Goal: Task Accomplishment & Management: Complete application form

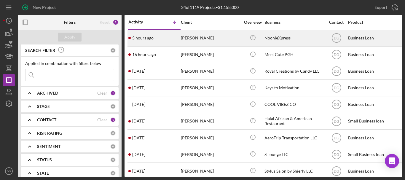
click at [277, 38] on div "NoonieXpress" at bounding box center [294, 38] width 59 height 16
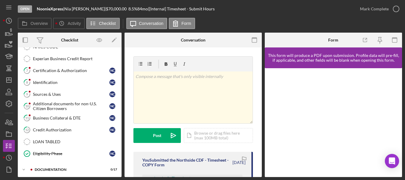
scroll to position [167, 0]
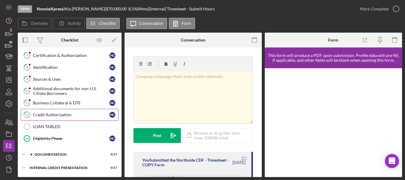
click at [47, 116] on div "Credit Authorization" at bounding box center [71, 114] width 77 height 5
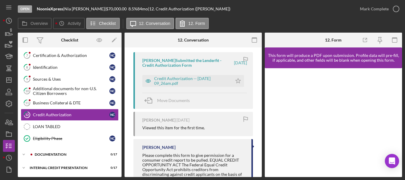
scroll to position [110, 0]
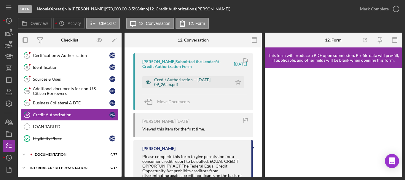
click at [202, 80] on div "Credit Authorization -- [DATE] 09_26am.pdf" at bounding box center [191, 81] width 75 height 9
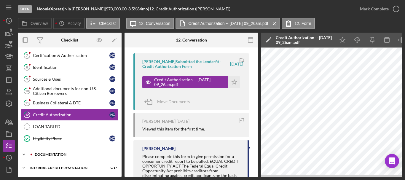
click at [60, 157] on div "Icon/Expander documentation 0 / 17" at bounding box center [70, 155] width 104 height 12
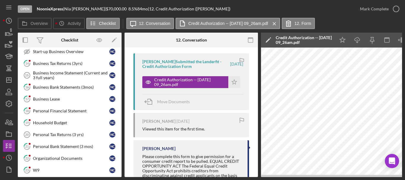
scroll to position [371, 0]
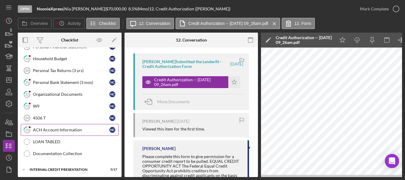
click at [48, 131] on div "ACH Account Information" at bounding box center [71, 130] width 77 height 5
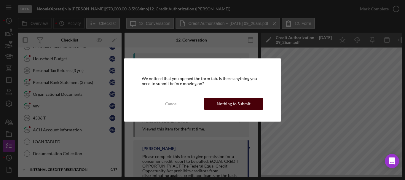
click at [219, 104] on div "Nothing to Submit" at bounding box center [234, 104] width 34 height 12
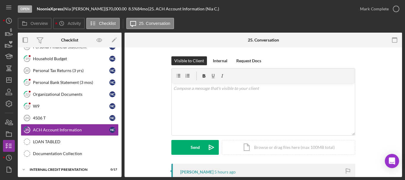
scroll to position [372, 0]
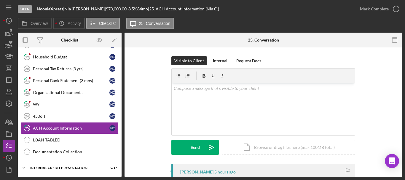
click at [379, 81] on div "Visible to Client Internal Request Docs v Color teal Color pink Remove color Ad…" at bounding box center [264, 109] width 260 height 107
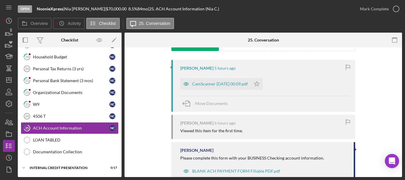
scroll to position [107, 0]
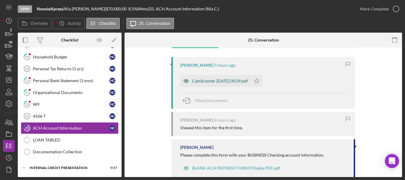
click at [235, 81] on div "CamScanner [DATE] 00.09.pdf" at bounding box center [220, 81] width 56 height 5
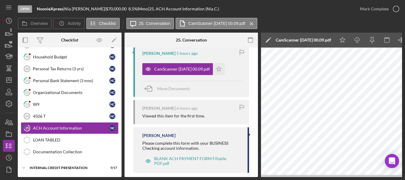
scroll to position [128, 0]
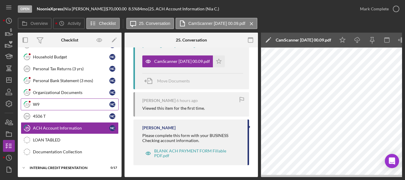
click at [47, 104] on div "W9" at bounding box center [71, 104] width 77 height 5
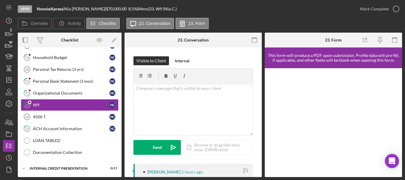
scroll to position [372, 0]
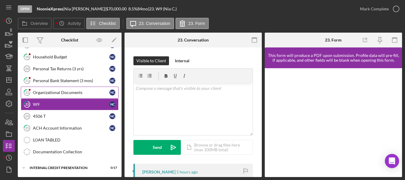
click at [73, 92] on div "Organizational Documents" at bounding box center [71, 92] width 77 height 5
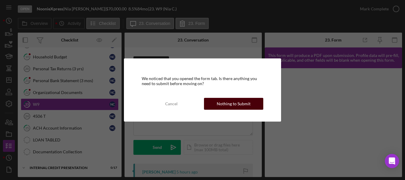
click at [229, 106] on div "Nothing to Submit" at bounding box center [234, 104] width 34 height 12
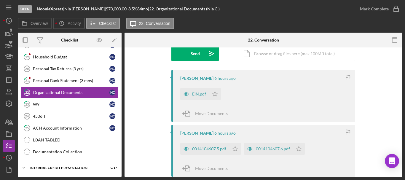
scroll to position [92, 0]
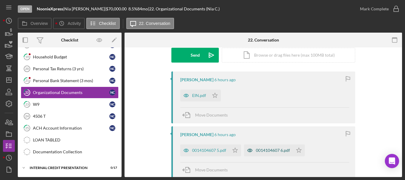
click at [271, 152] on div "0014104607 6.pdf" at bounding box center [273, 150] width 34 height 5
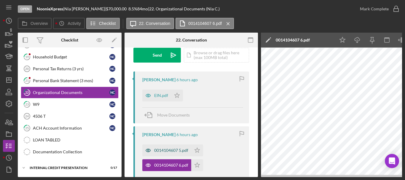
click at [161, 149] on div "0014104607 5.pdf" at bounding box center [171, 150] width 34 height 5
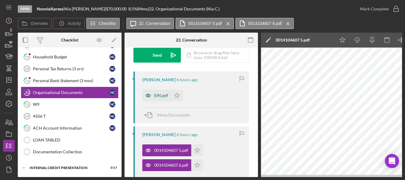
click at [161, 94] on div "EIN.pdf" at bounding box center [161, 95] width 14 height 5
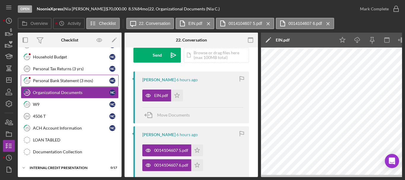
click at [63, 79] on div "Personal Bank Statement (3 mos)" at bounding box center [71, 80] width 77 height 5
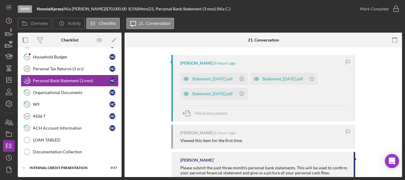
scroll to position [109, 0]
click at [227, 77] on div "Statement_[DATE].pdf" at bounding box center [212, 78] width 41 height 5
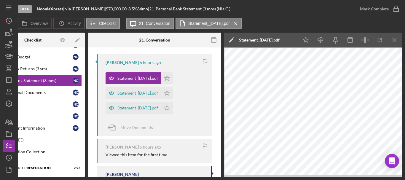
scroll to position [0, 0]
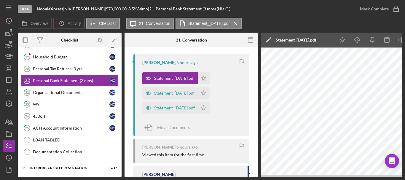
drag, startPoint x: 234, startPoint y: 175, endPoint x: 288, endPoint y: 176, distance: 53.7
click at [288, 176] on div "Overview Internal Workflow Stage Open Icon/Dropdown Arrow Archive (can unarchiv…" at bounding box center [210, 105] width 385 height 144
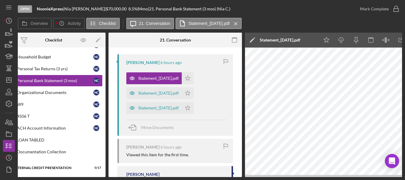
scroll to position [0, 37]
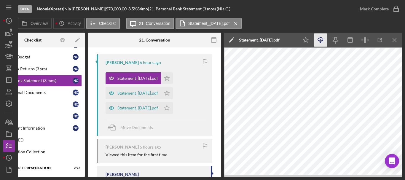
click at [323, 41] on icon "Icon/Download" at bounding box center [320, 40] width 13 height 13
click at [134, 94] on div "Statement_[DATE].pdf" at bounding box center [137, 93] width 41 height 5
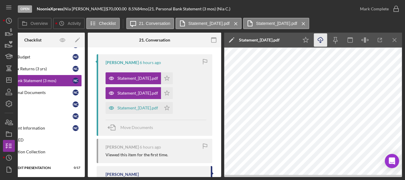
click at [320, 39] on icon "Icon/Download" at bounding box center [320, 40] width 13 height 13
click at [142, 108] on div "Statement_[DATE].pdf" at bounding box center [137, 108] width 41 height 5
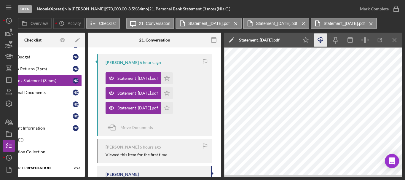
click at [321, 42] on line "button" at bounding box center [321, 40] width 0 height 3
click at [198, 121] on div "Move Documents" at bounding box center [156, 128] width 101 height 16
click at [208, 101] on div "[PERSON_NAME] 6 hours ago Statement_[DATE].pdf Icon/Star Statement_[DATE].pdf I…" at bounding box center [155, 95] width 116 height 82
click at [135, 76] on div "Statement_[DATE].pdf" at bounding box center [137, 78] width 41 height 5
click at [397, 40] on icon "Icon/Menu Close" at bounding box center [394, 40] width 13 height 13
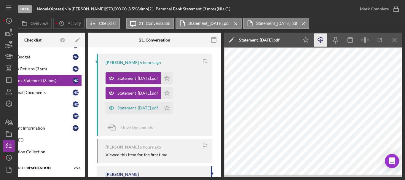
click at [397, 40] on icon "Icon/Menu Close" at bounding box center [394, 40] width 13 height 13
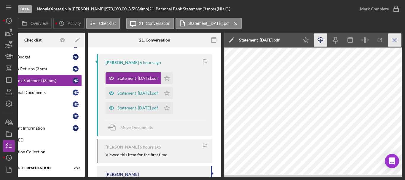
click at [396, 39] on icon "Icon/Menu Close" at bounding box center [394, 40] width 13 height 13
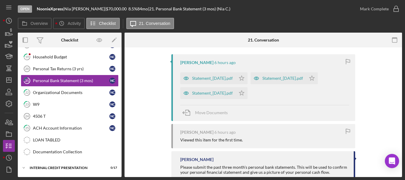
scroll to position [0, 0]
click at [302, 79] on div "Statement_[DATE].pdf" at bounding box center [283, 78] width 41 height 5
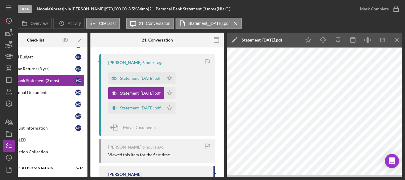
scroll to position [0, 37]
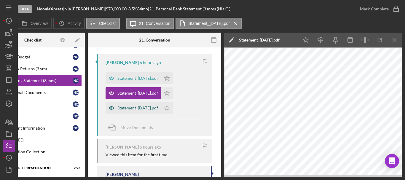
click at [156, 108] on div "Statement_[DATE].pdf" at bounding box center [137, 108] width 41 height 5
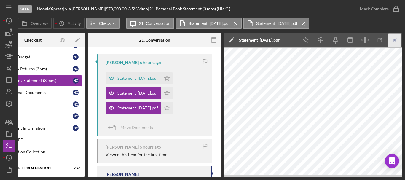
click at [395, 39] on line "button" at bounding box center [394, 39] width 3 height 3
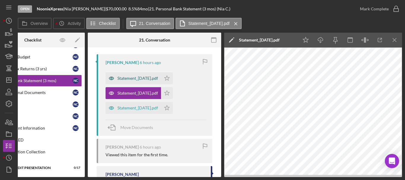
click at [141, 78] on div "Statement_[DATE].pdf" at bounding box center [137, 78] width 41 height 5
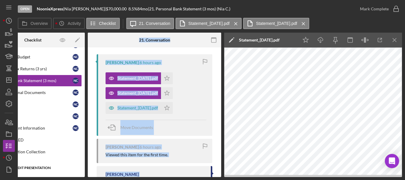
drag, startPoint x: 133, startPoint y: 177, endPoint x: 65, endPoint y: 172, distance: 68.7
click at [65, 172] on div "Open NoonieXpress | [PERSON_NAME] | $70,000.00 8.5 % 84 mo | 21. Personal Bank …" at bounding box center [202, 90] width 405 height 180
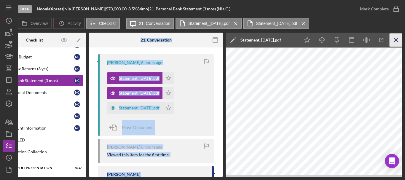
click at [396, 41] on line "button" at bounding box center [396, 39] width 3 height 3
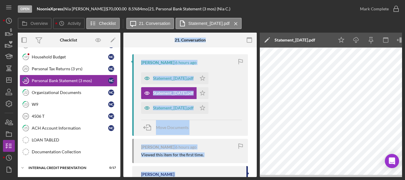
scroll to position [0, 0]
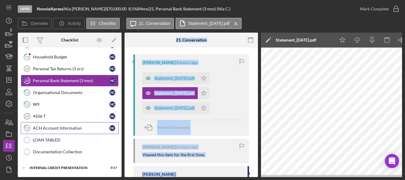
click at [48, 128] on div "ACH Account Information" at bounding box center [71, 128] width 77 height 5
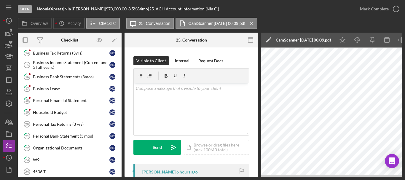
scroll to position [302, 0]
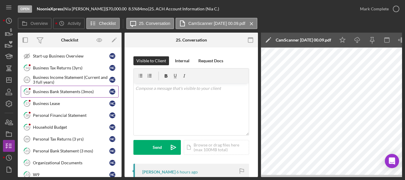
click at [51, 91] on div "Business Bank Statements (3mos)" at bounding box center [71, 91] width 77 height 5
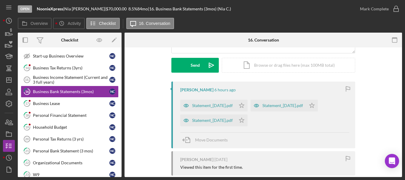
scroll to position [83, 0]
click at [212, 119] on div "Statement_[DATE].pdf" at bounding box center [212, 119] width 41 height 5
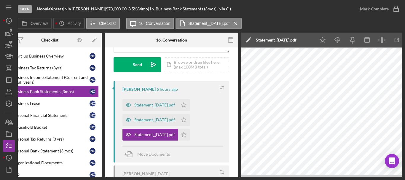
scroll to position [0, 37]
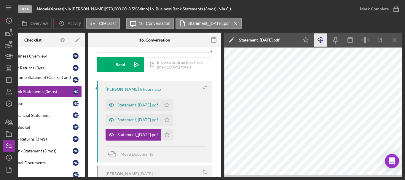
click at [321, 38] on icon "Icon/Download" at bounding box center [320, 40] width 13 height 13
click at [145, 120] on div "Statement_[DATE].pdf" at bounding box center [137, 119] width 41 height 5
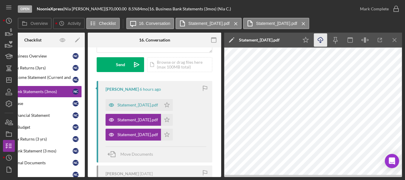
click at [322, 42] on icon "Icon/Download" at bounding box center [320, 40] width 13 height 13
click at [134, 105] on div "Statement_[DATE].pdf" at bounding box center [137, 105] width 41 height 5
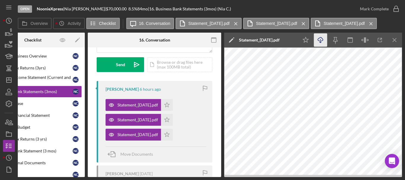
click at [322, 42] on icon "Icon/Download" at bounding box center [320, 40] width 13 height 13
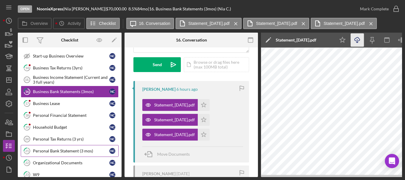
click at [61, 150] on div "Personal Bank Statement (3 mos)" at bounding box center [71, 151] width 77 height 5
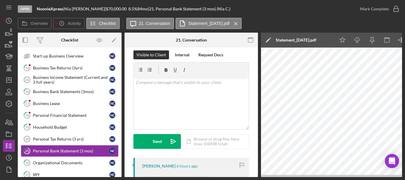
scroll to position [0, 37]
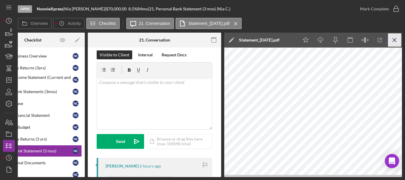
click at [395, 38] on icon "Icon/Menu Close" at bounding box center [394, 40] width 13 height 13
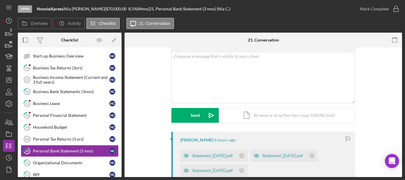
scroll to position [42, 0]
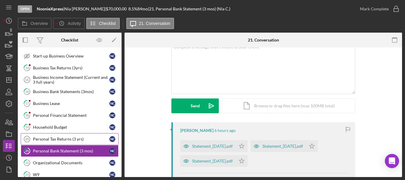
click at [50, 137] on div "Personal Tax Returns (3 yrs)" at bounding box center [71, 139] width 77 height 5
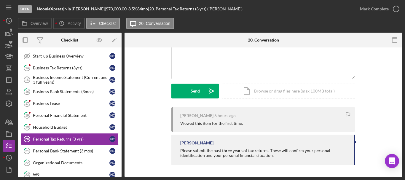
scroll to position [0, 0]
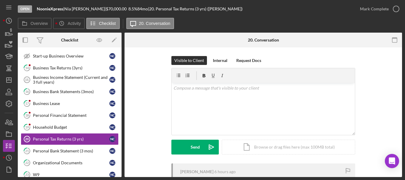
click at [394, 69] on div "Visible to Client Internal Request Docs v Color teal Color pink Remove color Ad…" at bounding box center [264, 140] width 278 height 186
click at [65, 126] on div "Household Budget" at bounding box center [71, 127] width 77 height 5
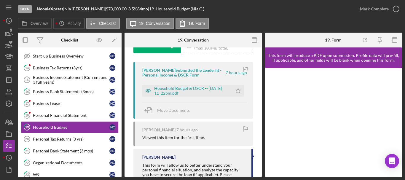
scroll to position [113, 0]
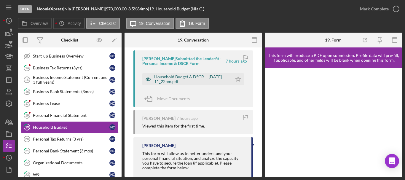
click at [171, 81] on div "Household Budget & DSCR -- [DATE] 11_22pm.pdf" at bounding box center [191, 78] width 75 height 9
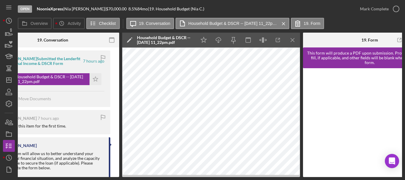
scroll to position [0, 141]
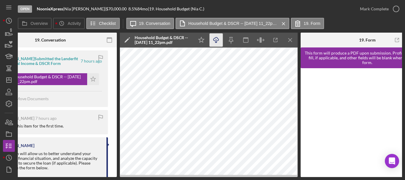
click at [217, 39] on icon "Icon/Download" at bounding box center [216, 40] width 13 height 13
click at [290, 38] on icon "Icon/Menu Close" at bounding box center [290, 40] width 13 height 13
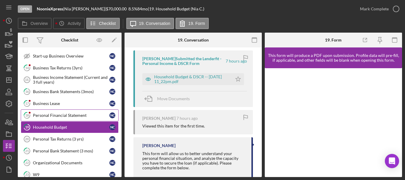
click at [73, 112] on link "18 Personal Financial Statement N C" at bounding box center [70, 115] width 98 height 12
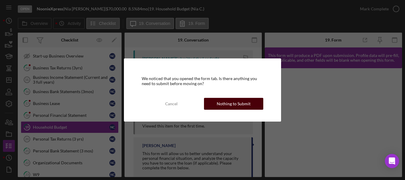
click at [241, 105] on div "Nothing to Submit" at bounding box center [234, 104] width 34 height 12
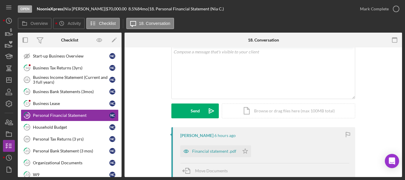
scroll to position [37, 0]
click at [209, 151] on div "Financial statement .pdf" at bounding box center [214, 150] width 44 height 5
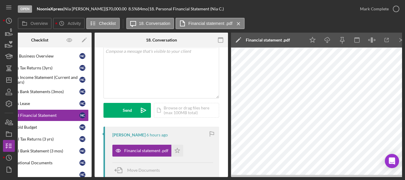
scroll to position [0, 37]
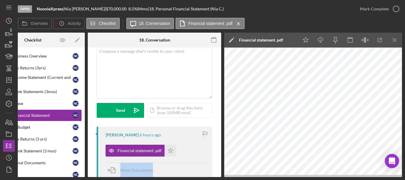
drag, startPoint x: 205, startPoint y: 178, endPoint x: 113, endPoint y: 175, distance: 91.4
click at [113, 175] on div "Open NoonieXpress | [PERSON_NAME] | $70,000.00 8.5 % 84 mo | 18. Personal Finan…" at bounding box center [202, 90] width 405 height 180
click at [395, 39] on line "button" at bounding box center [394, 39] width 3 height 3
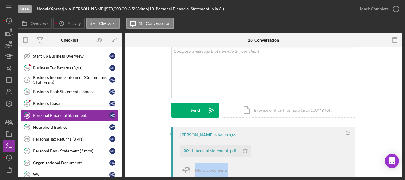
scroll to position [0, 0]
click at [43, 102] on div "Business Lease" at bounding box center [71, 103] width 77 height 5
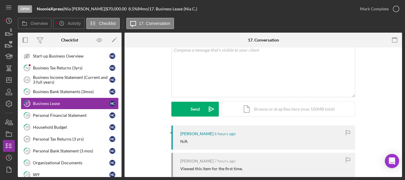
scroll to position [84, 0]
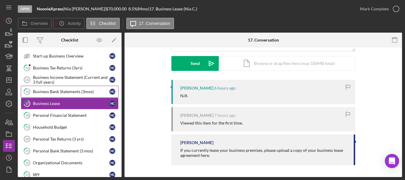
click at [62, 89] on div "Business Bank Statements (3mos)" at bounding box center [71, 91] width 77 height 5
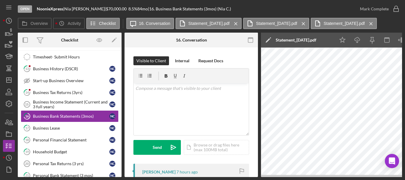
scroll to position [233, 0]
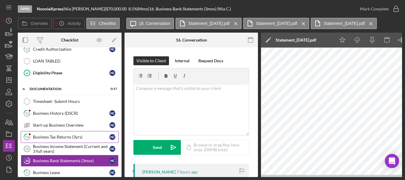
click at [57, 135] on div "Business Tax Returns (3yrs)" at bounding box center [71, 137] width 77 height 5
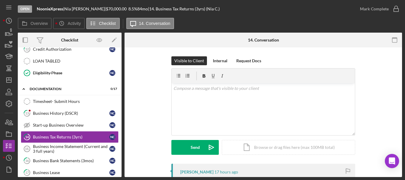
drag, startPoint x: 403, startPoint y: 90, endPoint x: 397, endPoint y: 112, distance: 22.3
click at [400, 116] on div "Open NoonieXpress | [PERSON_NAME] | $70,000.00 8.5 % 84 mo | 14. Business Tax R…" at bounding box center [202, 90] width 405 height 180
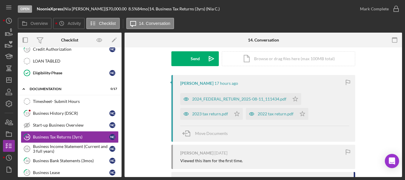
scroll to position [88, 0]
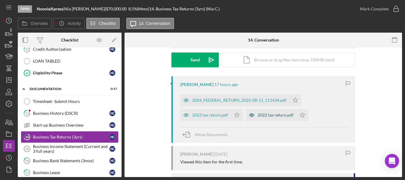
click at [282, 113] on div "2022 tax return.pdf" at bounding box center [276, 115] width 36 height 5
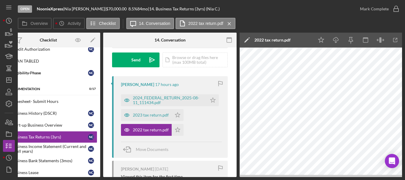
scroll to position [0, 37]
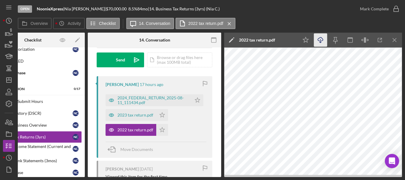
click at [320, 39] on icon "Icon/Download" at bounding box center [320, 40] width 13 height 13
click at [134, 112] on div "2023 tax return.pdf" at bounding box center [131, 115] width 51 height 12
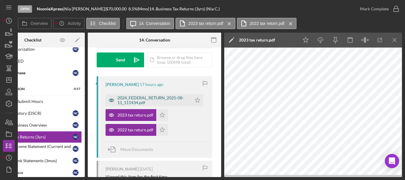
click at [153, 98] on div "2024_FEDERAL_RETURN_2025-08-11_111434.pdf" at bounding box center [152, 100] width 71 height 9
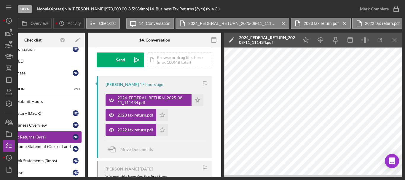
click at [402, 174] on div "Open NoonieXpress | [PERSON_NAME] | $70,000.00 8.5 % 84 mo | 14. Business Tax R…" at bounding box center [202, 90] width 405 height 180
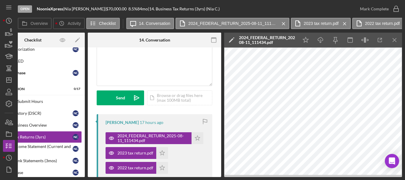
scroll to position [47, 0]
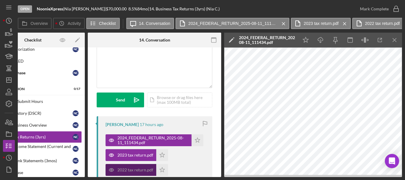
drag, startPoint x: 152, startPoint y: 175, endPoint x: 122, endPoint y: 175, distance: 29.4
click at [122, 175] on div "2022 tax return.pdf" at bounding box center [131, 170] width 51 height 12
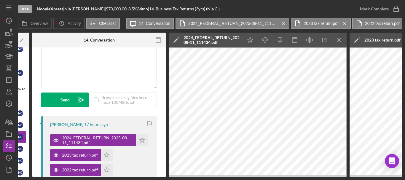
scroll to position [0, 18]
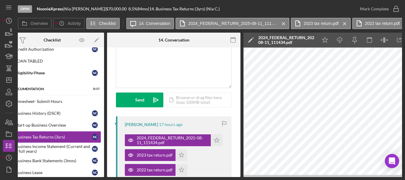
click at [201, 169] on div "2024_FEDERAL_RETURN_2025-08-11_111434.pdf Icon/Star 2023 tax return.pdf Icon/St…" at bounding box center [175, 153] width 101 height 45
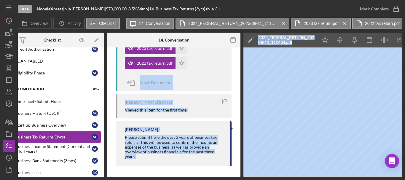
drag, startPoint x: 204, startPoint y: 175, endPoint x: 241, endPoint y: 175, distance: 37.4
click at [17, 111] on div "Open NoonieXpress | [PERSON_NAME] | $70,000.00 8.5 % 84 mo | 14. Business Tax R…" at bounding box center [202, 88] width 399 height 177
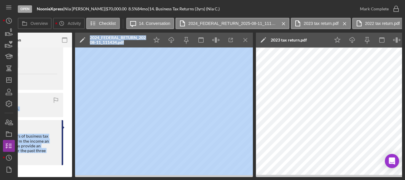
scroll to position [0, 188]
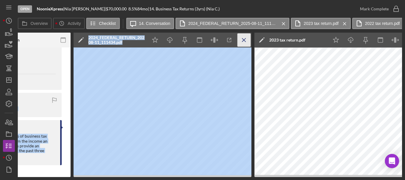
click at [245, 39] on line "button" at bounding box center [243, 39] width 3 height 3
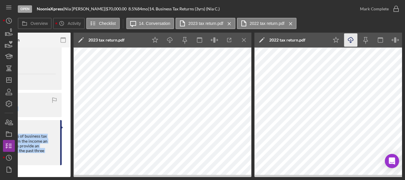
click at [245, 39] on line "button" at bounding box center [243, 39] width 3 height 3
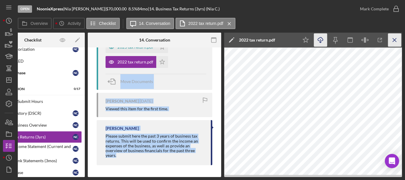
click at [395, 37] on icon "Icon/Menu Close" at bounding box center [394, 40] width 13 height 13
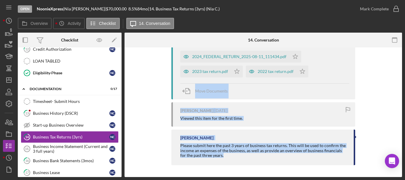
click at [249, 161] on div "[PERSON_NAME] Please submit here the past 3 years of business tax returns. This…" at bounding box center [263, 147] width 184 height 35
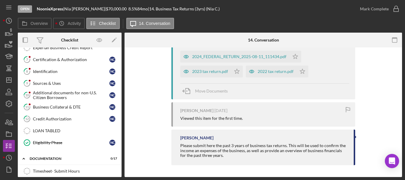
scroll to position [160, 0]
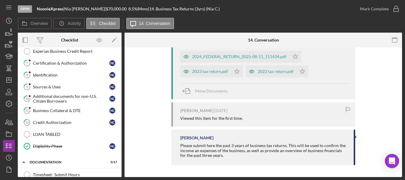
click at [364, 74] on div "[PERSON_NAME] 17 hours ago 2024_FEDERAL_RETURN_2025-08-11_111434.pdf Icon/Star …" at bounding box center [264, 101] width 260 height 136
click at [389, 93] on div "[PERSON_NAME] 17 hours ago 2024_FEDERAL_RETURN_2025-08-11_111434.pdf Icon/Star …" at bounding box center [264, 101] width 260 height 136
drag, startPoint x: 189, startPoint y: 166, endPoint x: 200, endPoint y: 163, distance: 11.8
click at [189, 166] on div "[PERSON_NAME] 17 hours ago 2024_FEDERAL_RETURN_2025-08-11_111434.pdf Icon/Star …" at bounding box center [263, 101] width 184 height 136
